Goal: Task Accomplishment & Management: Complete application form

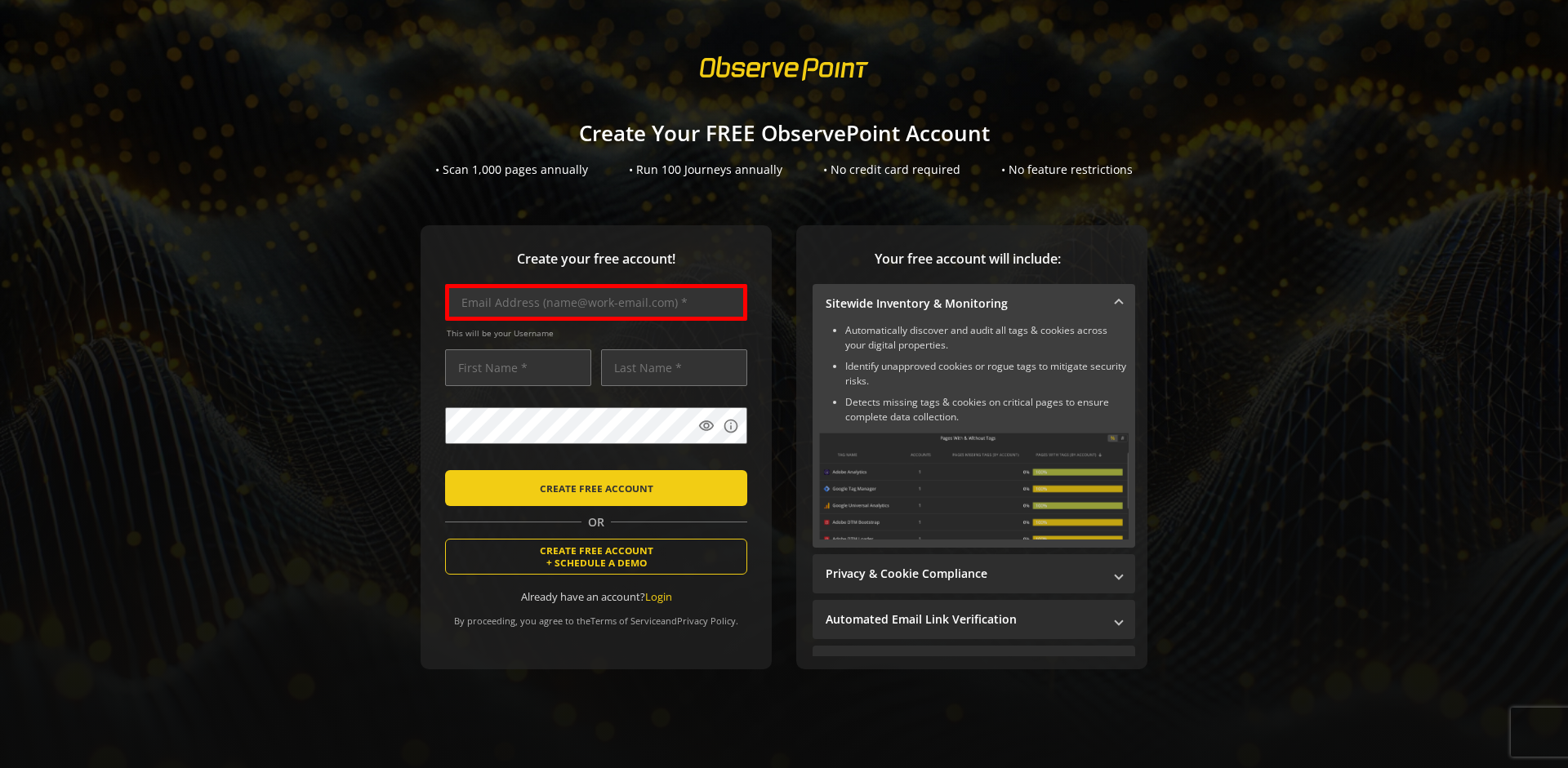
click at [592, 302] on input "text" at bounding box center [596, 303] width 302 height 37
type input "[EMAIL_ADDRESS][DOMAIN_NAME]"
click at [514, 367] on input "text" at bounding box center [518, 368] width 146 height 37
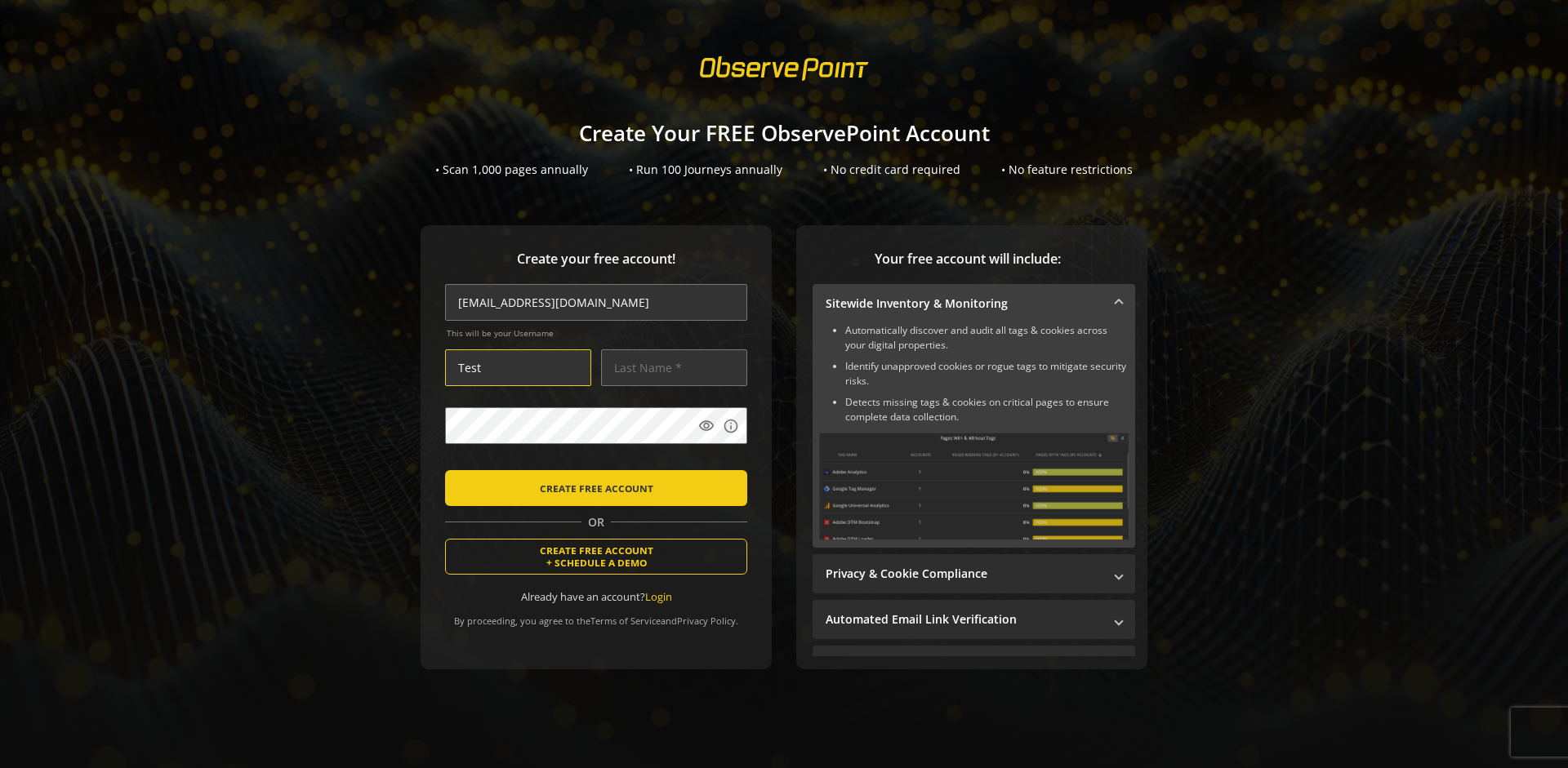
type input "Test"
click at [669, 367] on input "text" at bounding box center [674, 368] width 146 height 37
type input "User"
click at [804, 461] on body "Loading... Create Your FREE ObservePoint Account • Scan 1,000 pages annually • …" at bounding box center [784, 384] width 1568 height 768
click at [592, 487] on span "CREATE FREE ACCOUNT" at bounding box center [597, 488] width 114 height 29
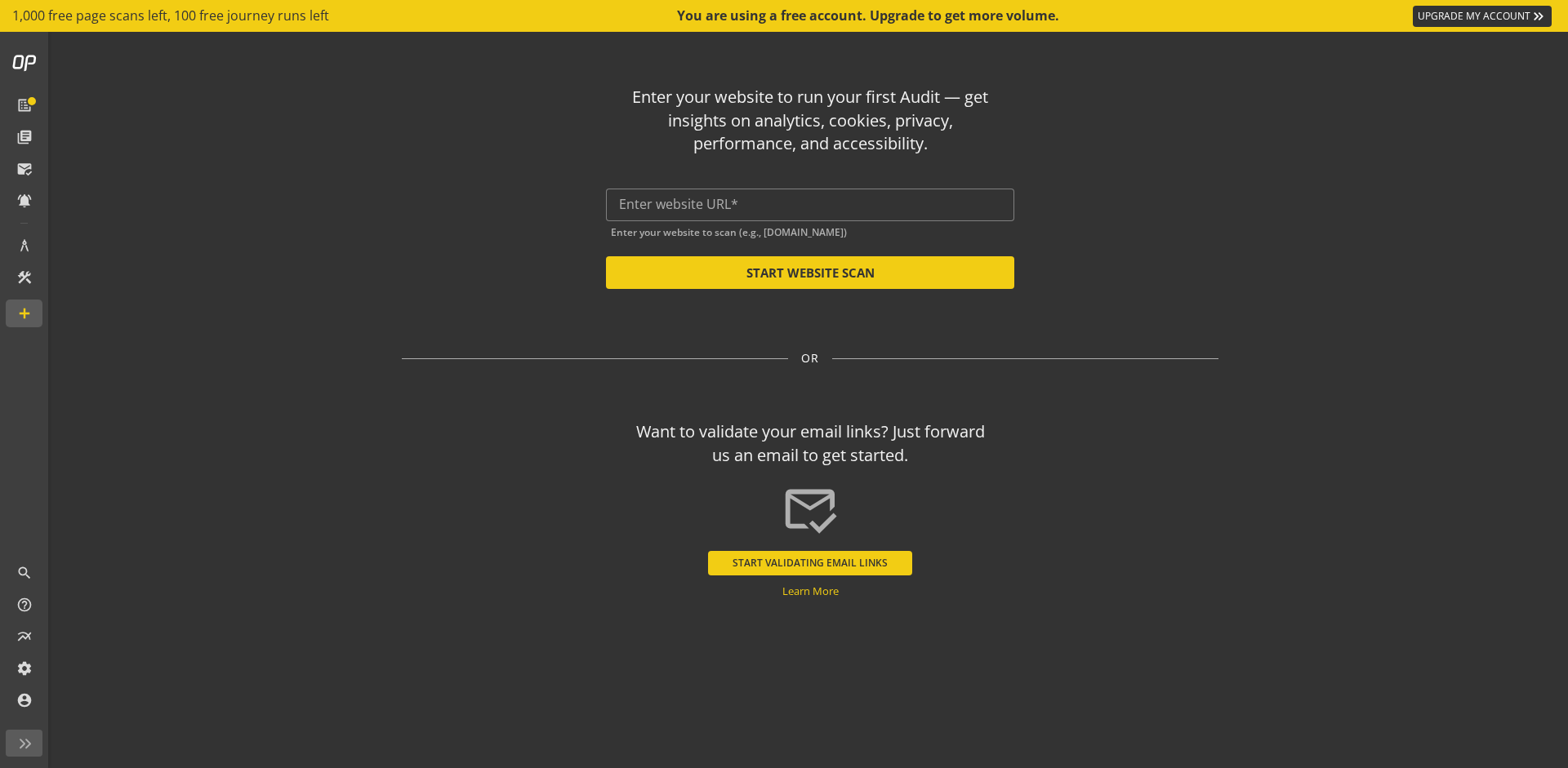
click at [810, 204] on input "text" at bounding box center [809, 205] width 382 height 16
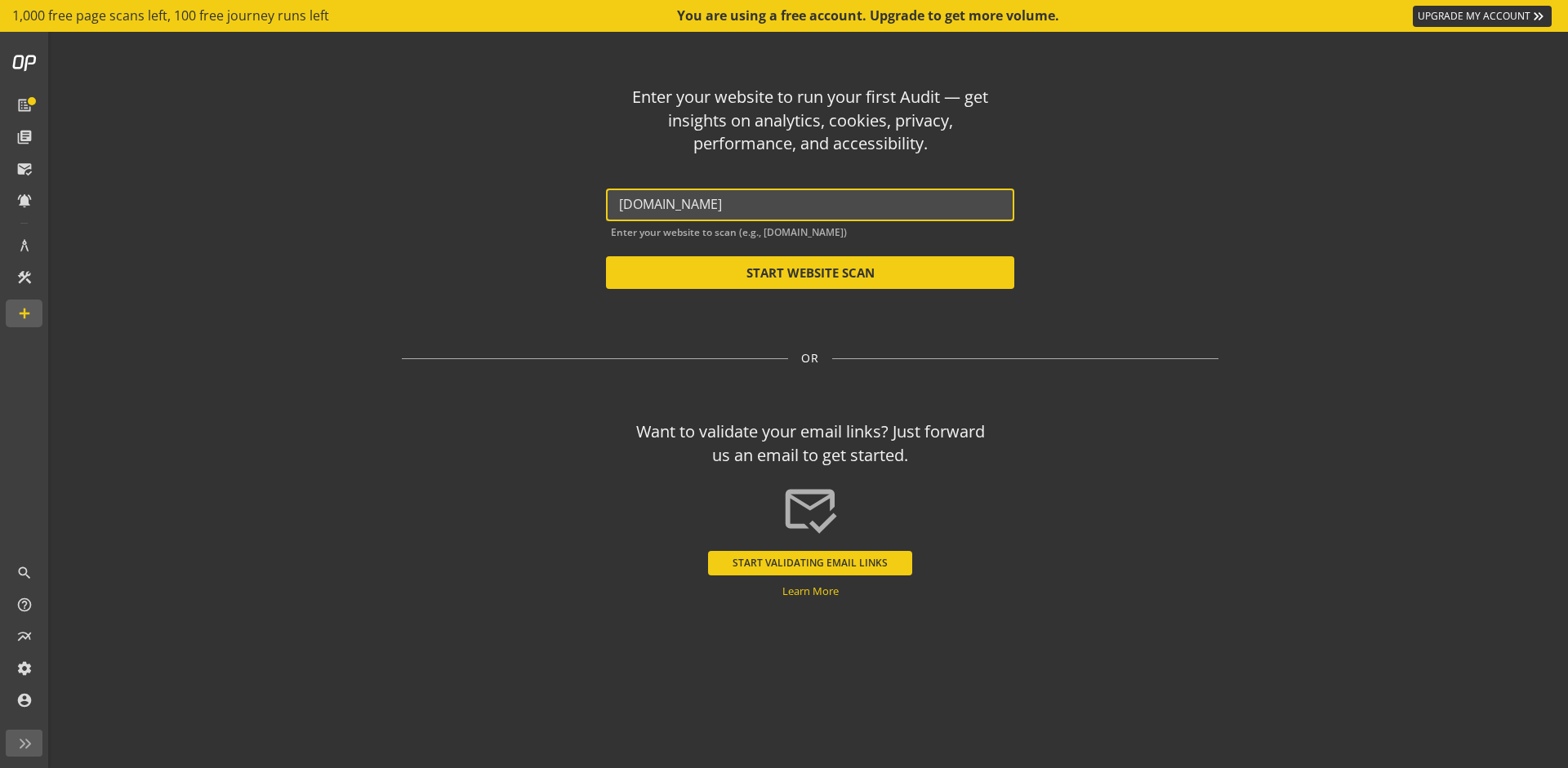
click at [810, 273] on button "START WEBSITE SCAN" at bounding box center [810, 273] width 408 height 33
type input "[URL][DOMAIN_NAME]"
